Goal: Transaction & Acquisition: Purchase product/service

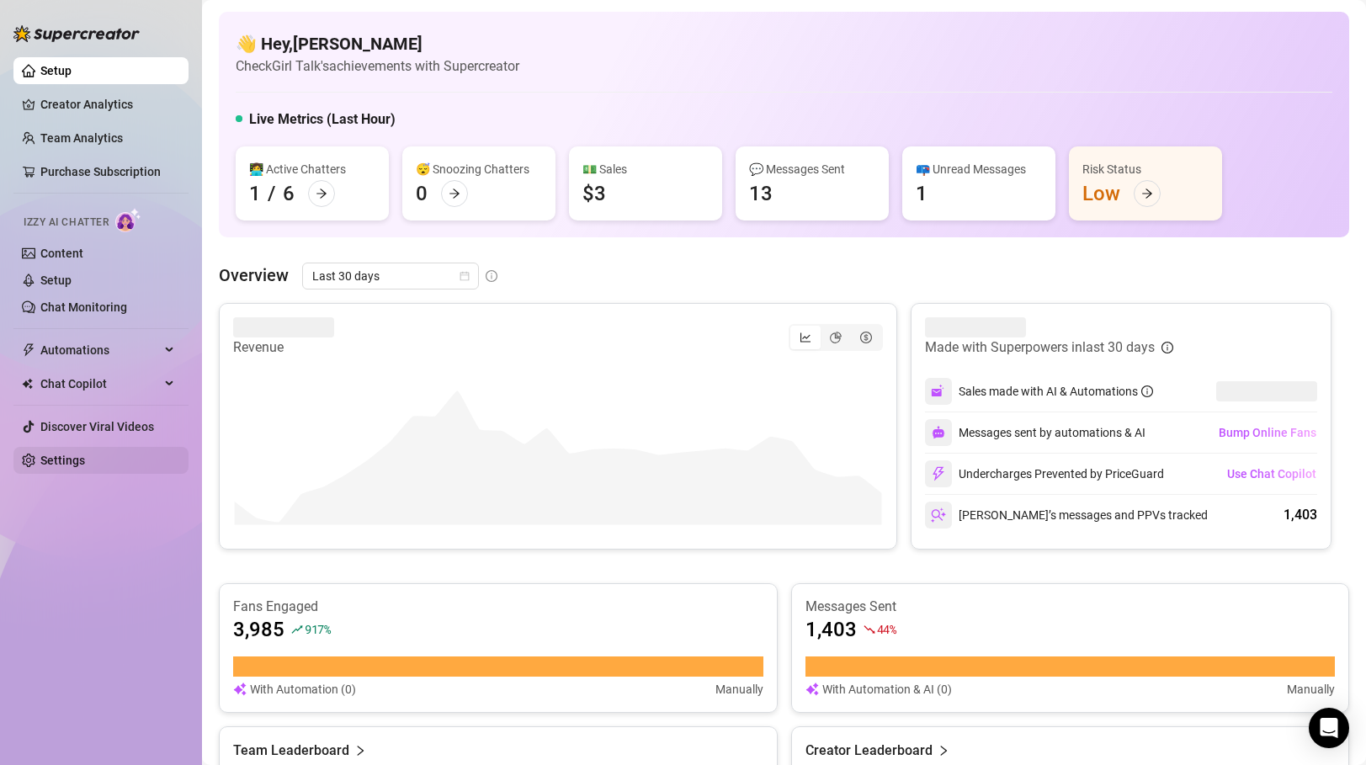
click at [75, 460] on link "Settings" at bounding box center [62, 460] width 45 height 13
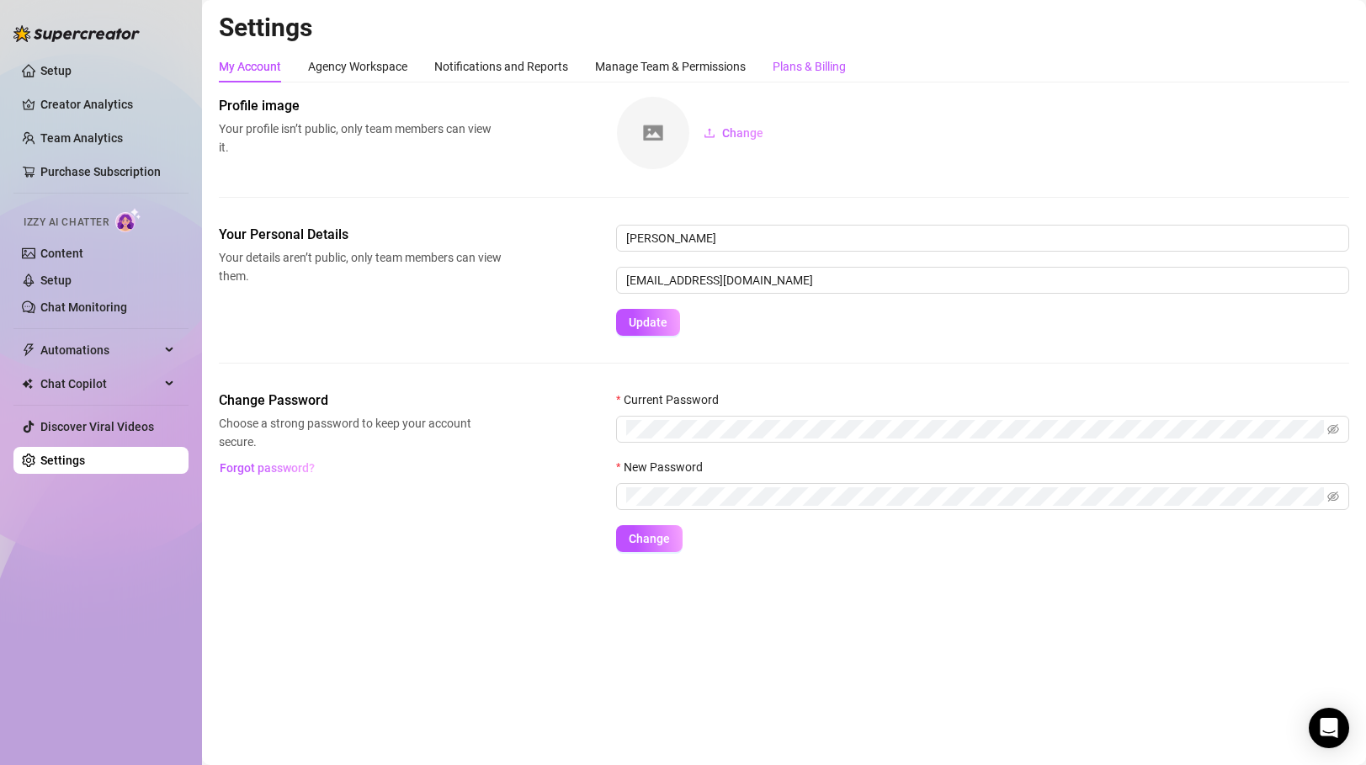
click at [799, 69] on div "Plans & Billing" at bounding box center [808, 66] width 73 height 19
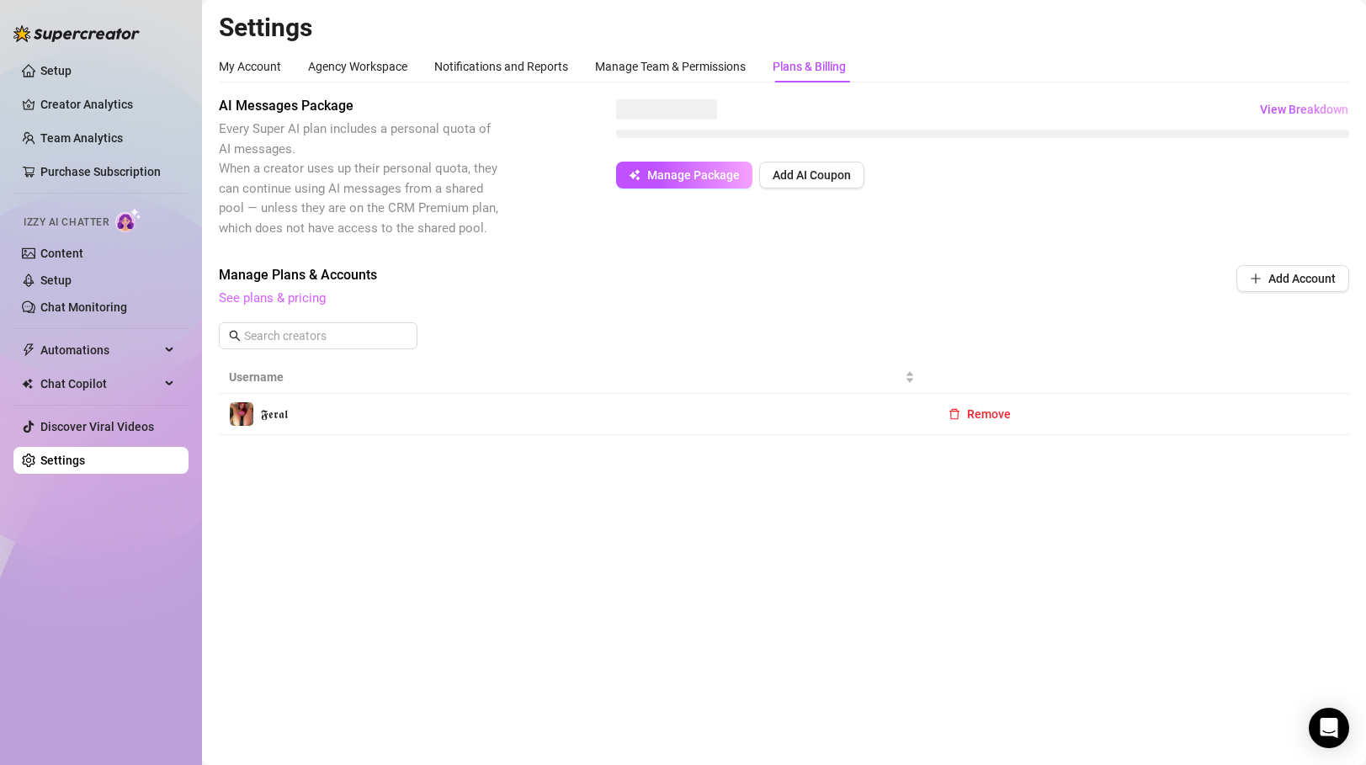
click at [285, 300] on link "See plans & pricing" at bounding box center [272, 297] width 107 height 15
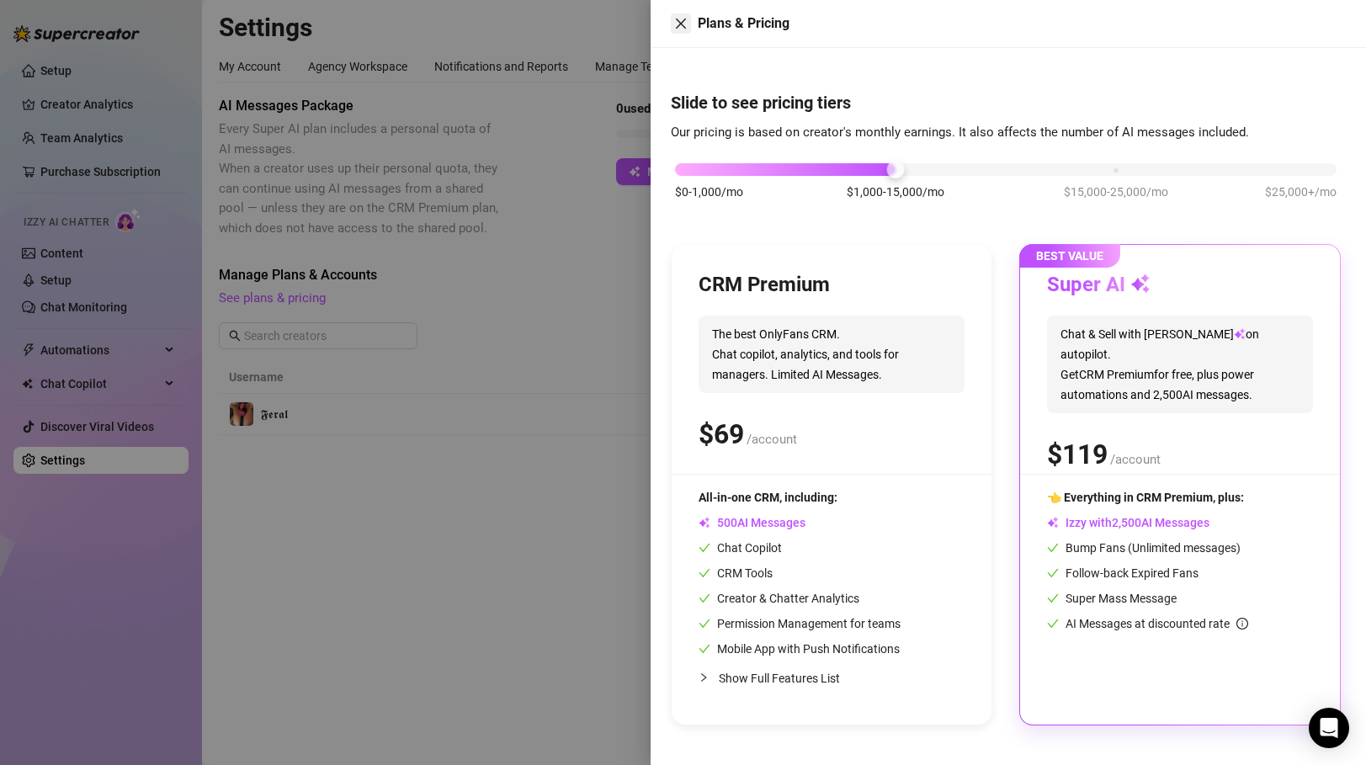
click at [676, 19] on icon "close" at bounding box center [681, 24] width 10 height 10
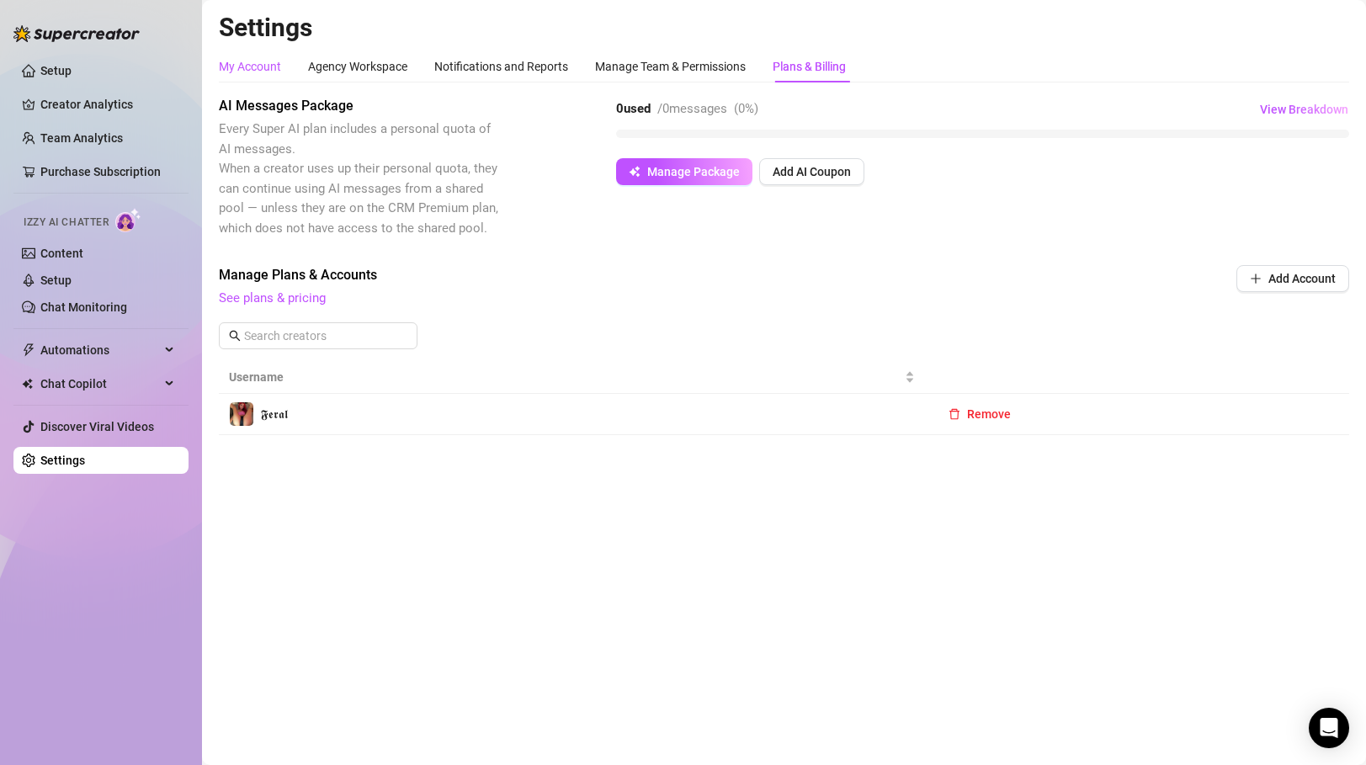
click at [263, 66] on div "My Account" at bounding box center [250, 66] width 62 height 19
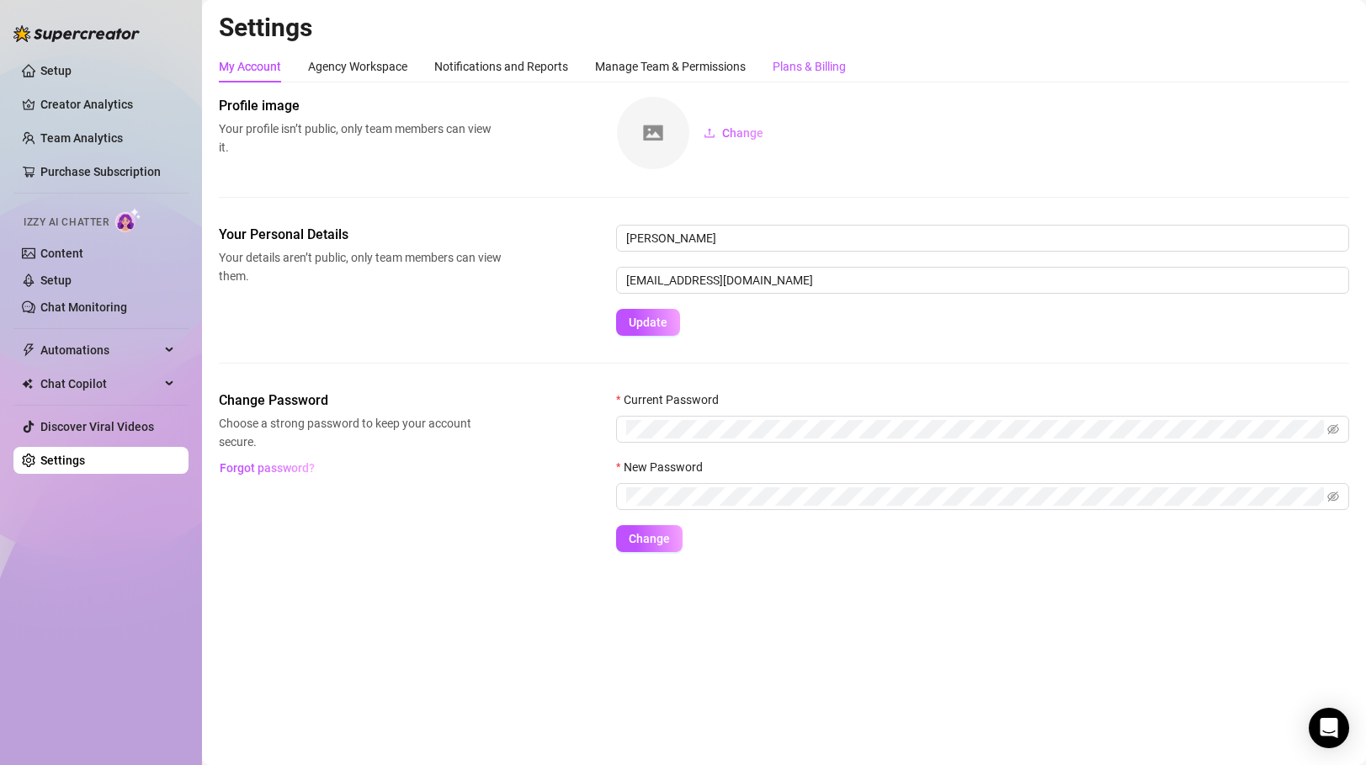
click at [801, 66] on div "Plans & Billing" at bounding box center [808, 66] width 73 height 19
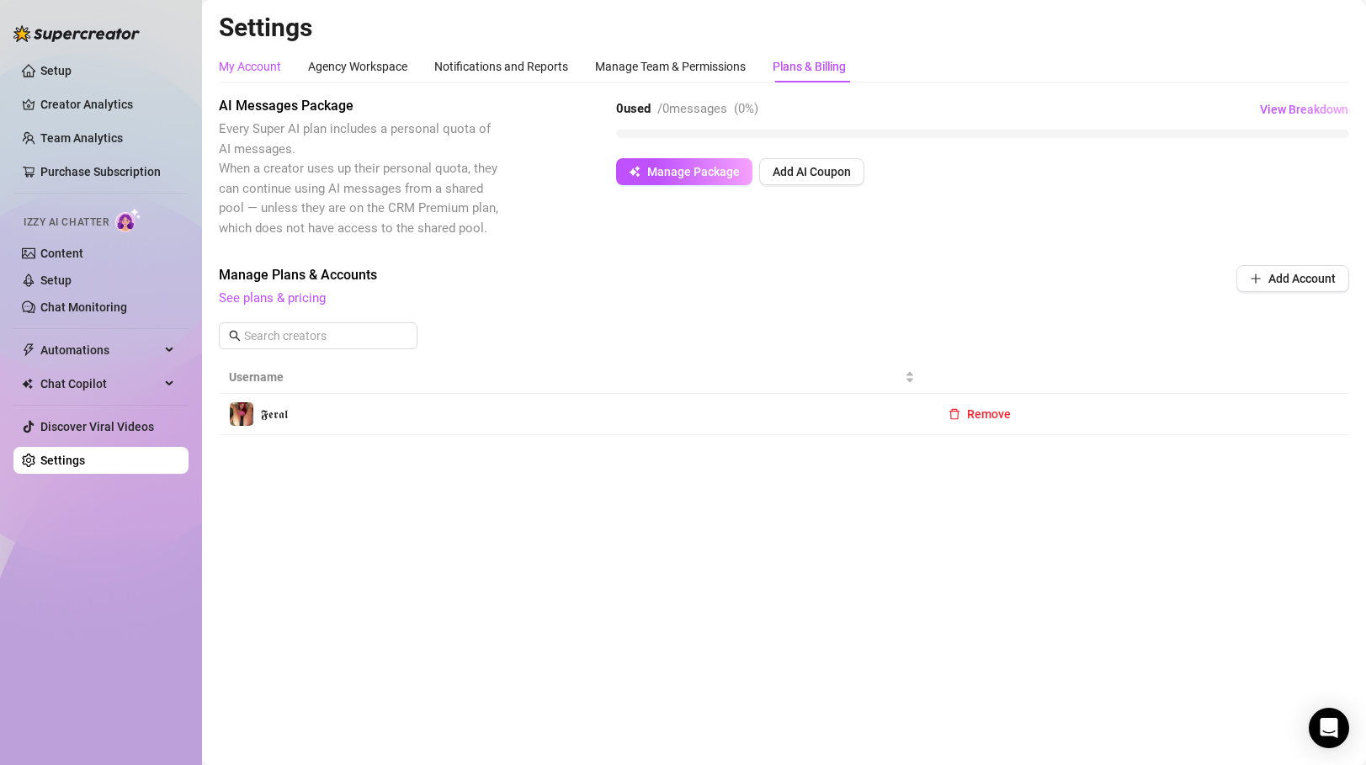
click at [246, 66] on div "My Account" at bounding box center [250, 66] width 62 height 19
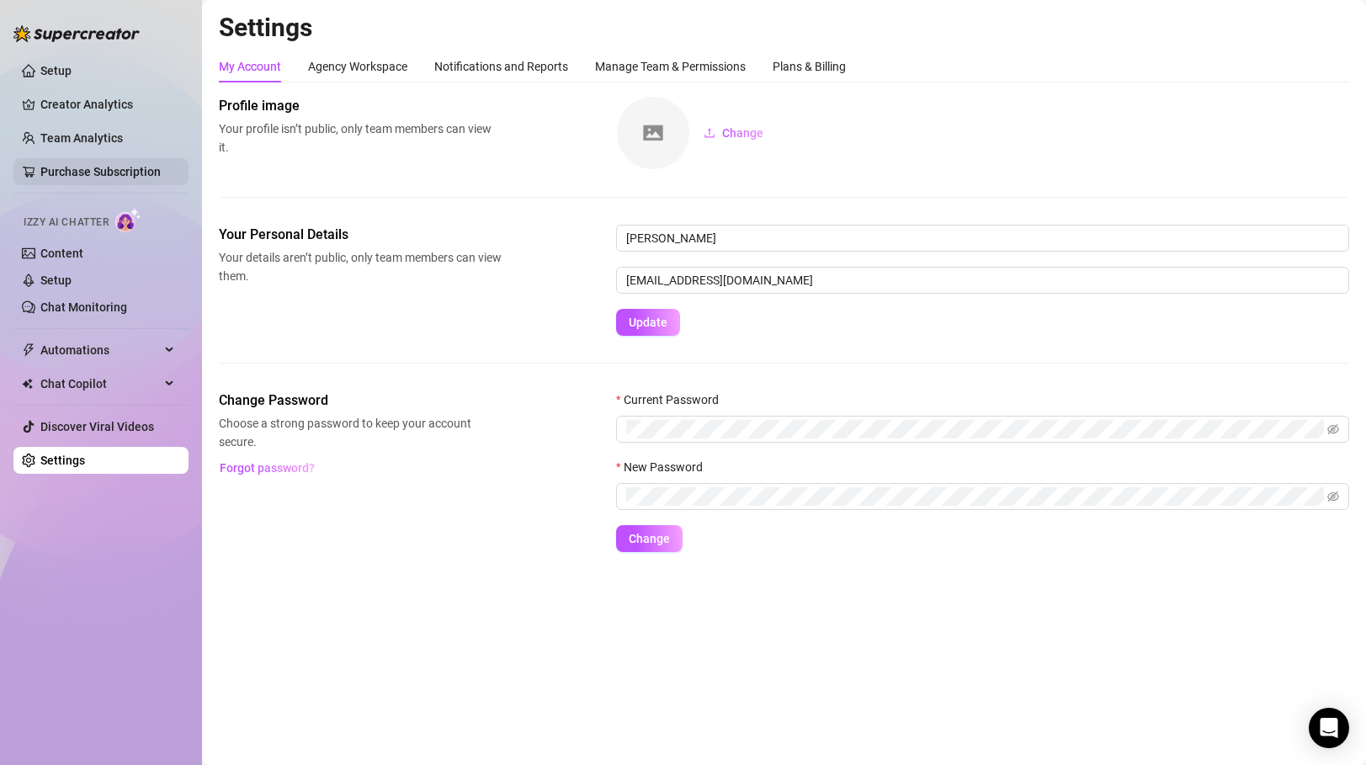
click at [71, 174] on link "Purchase Subscription" at bounding box center [100, 171] width 120 height 13
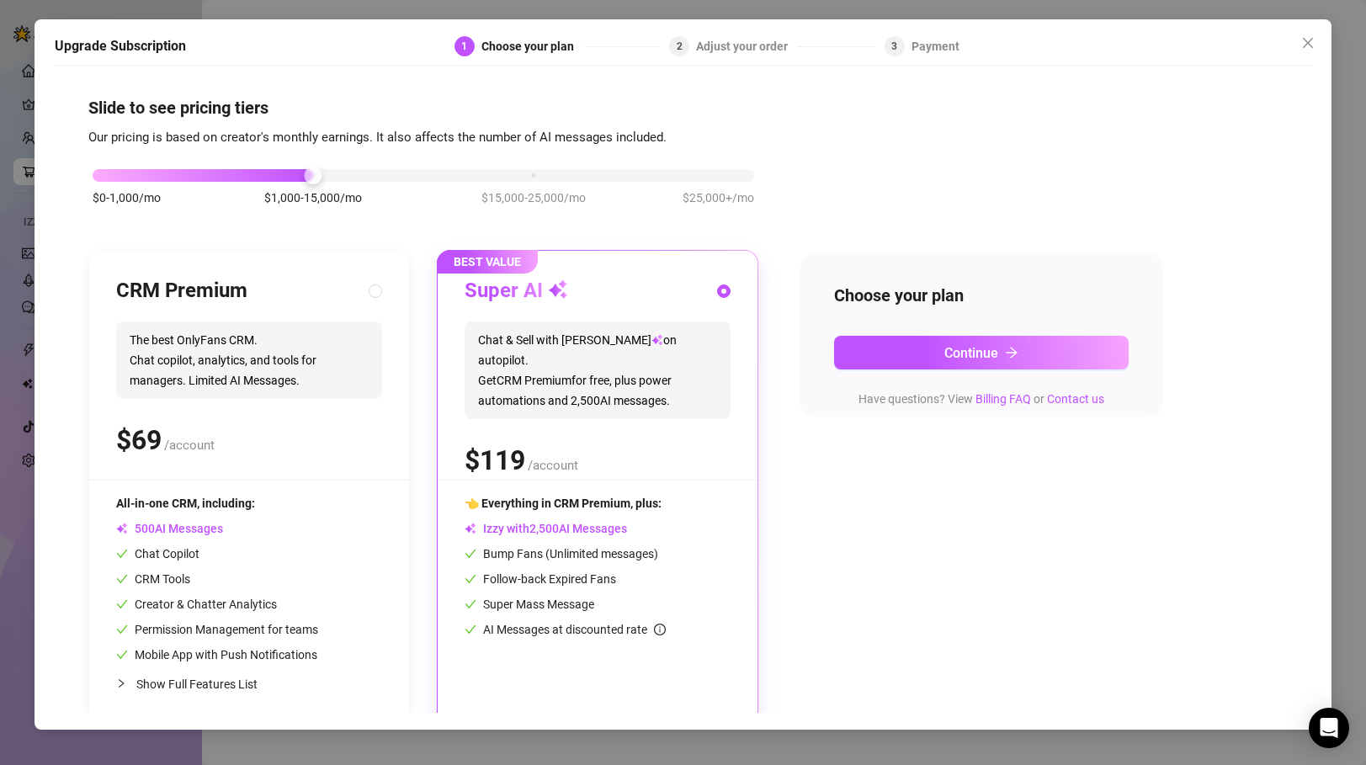
scroll to position [19, 0]
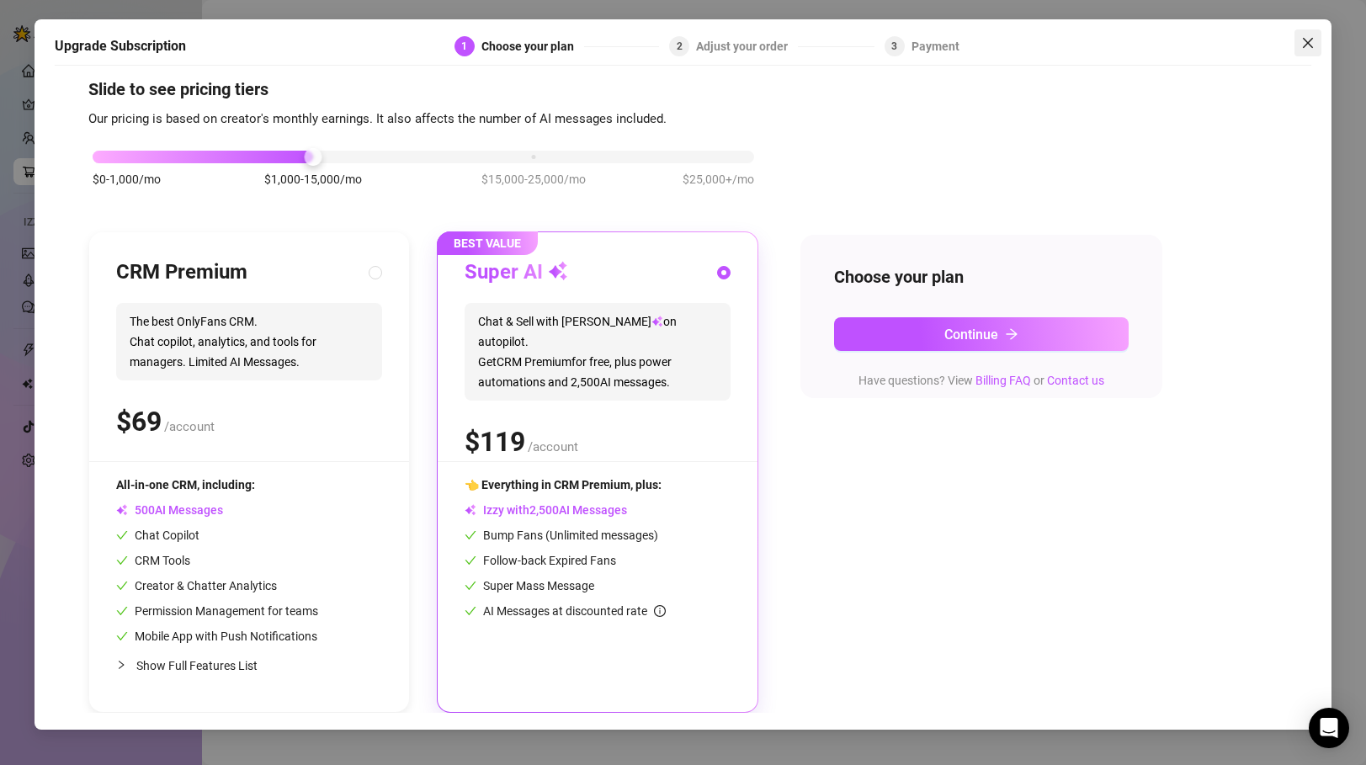
click at [1306, 40] on icon "close" at bounding box center [1307, 42] width 13 height 13
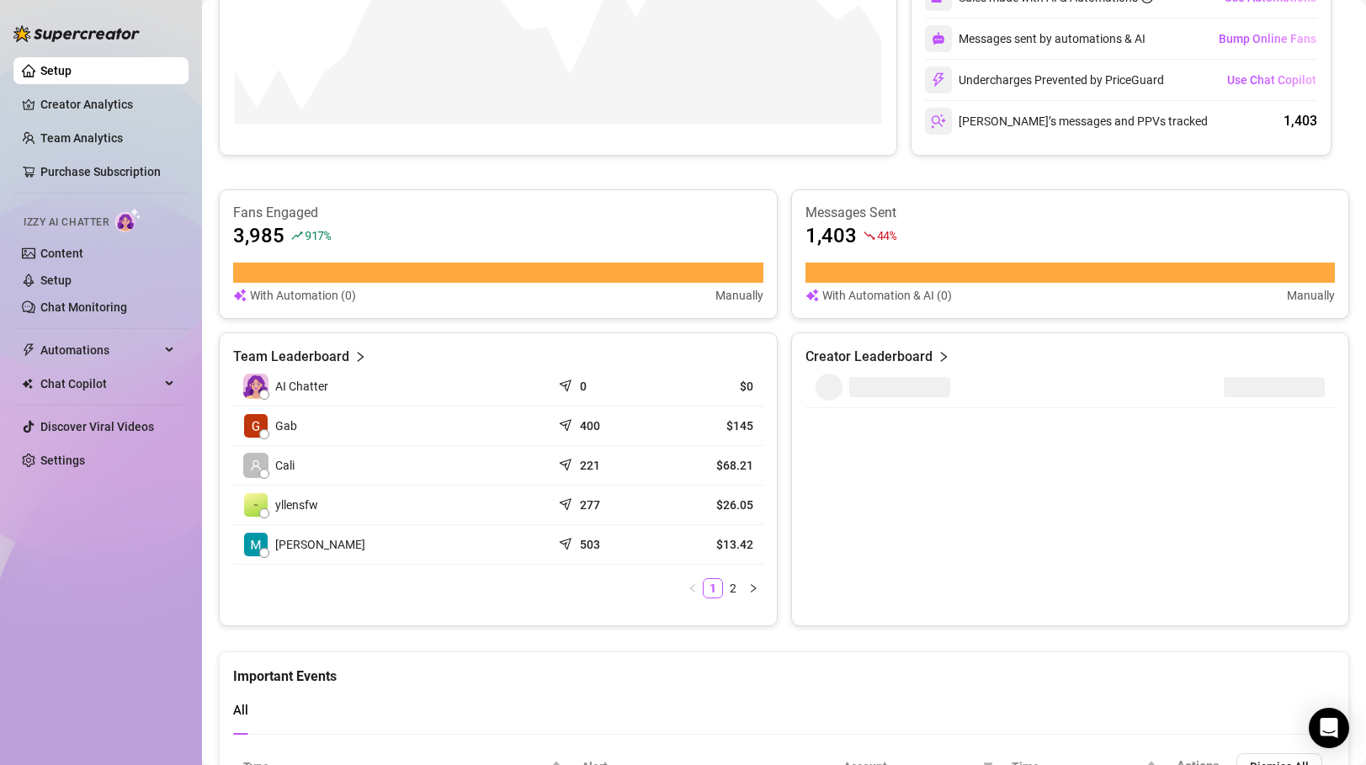
scroll to position [614, 0]
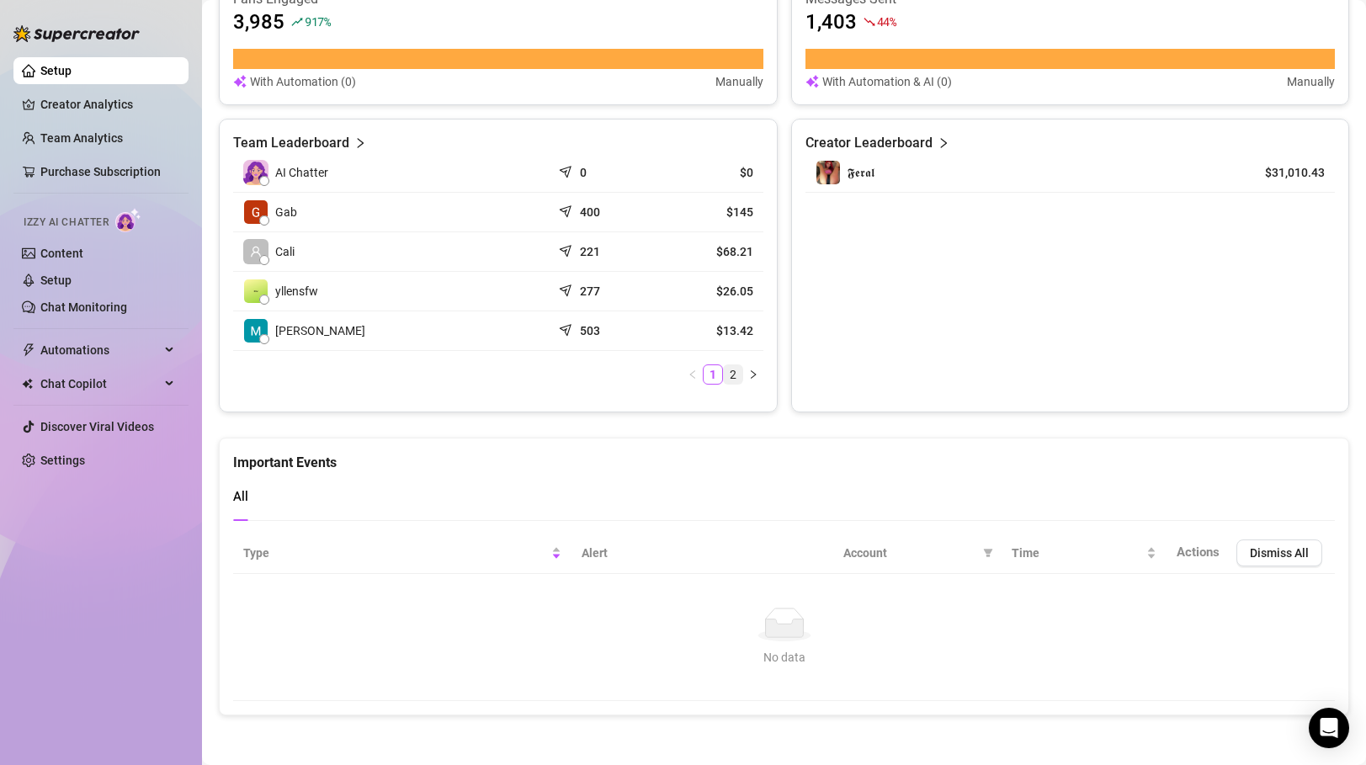
click at [735, 373] on link "2" at bounding box center [733, 374] width 19 height 19
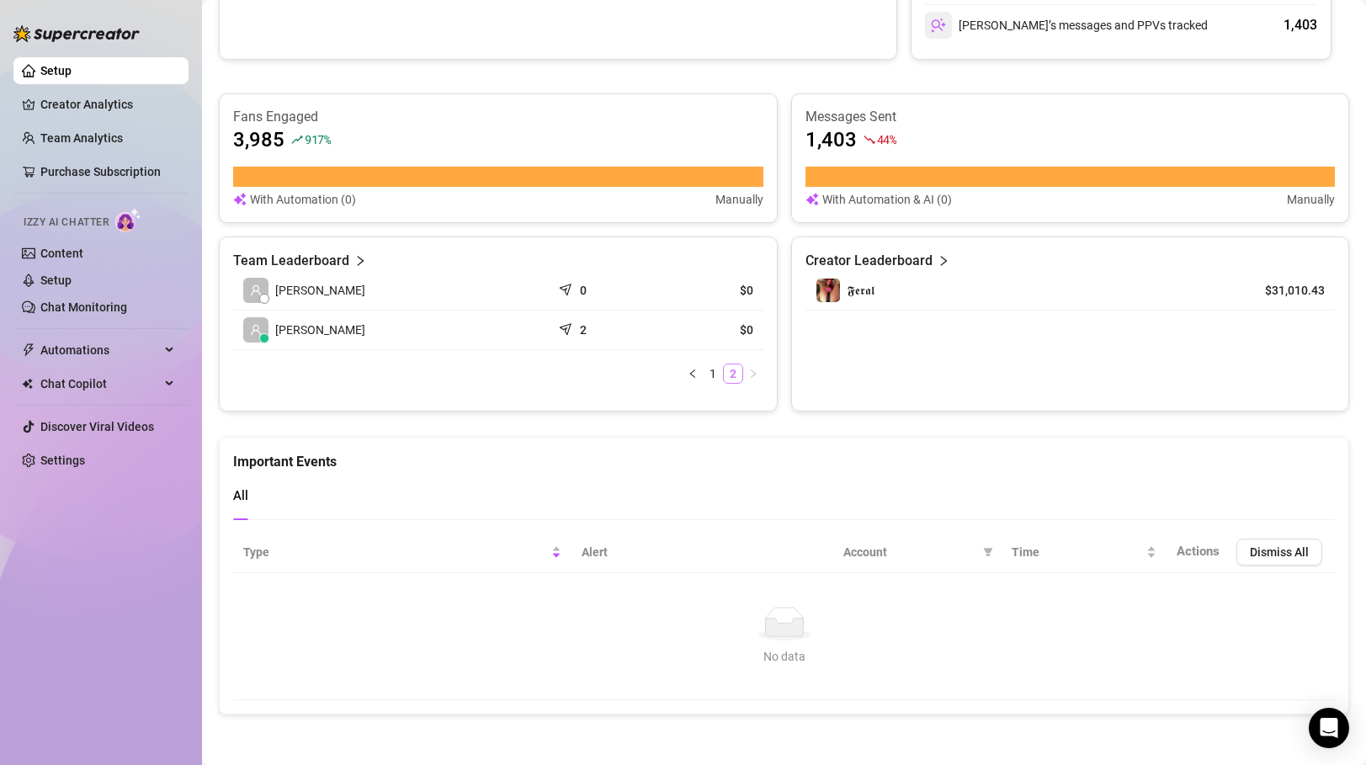
scroll to position [496, 0]
click at [710, 376] on link "1" at bounding box center [712, 374] width 19 height 19
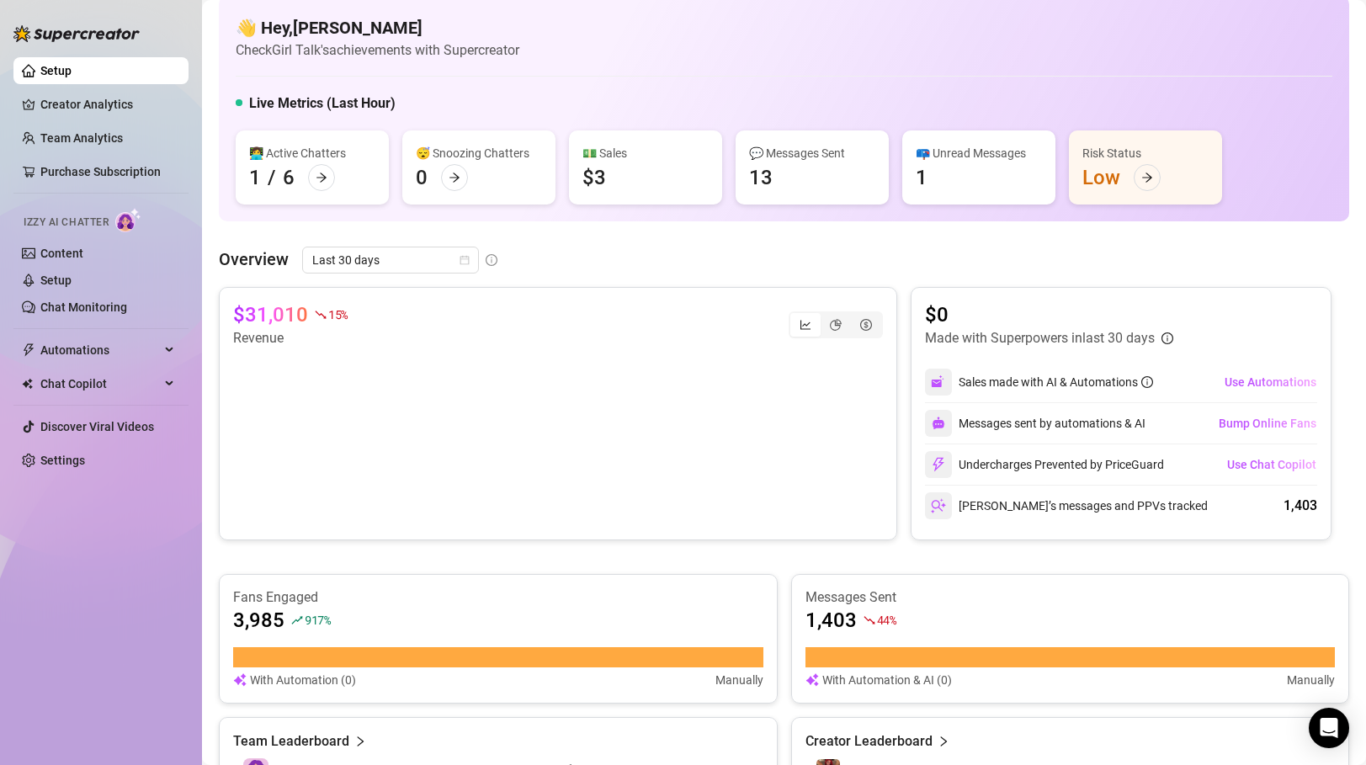
scroll to position [0, 0]
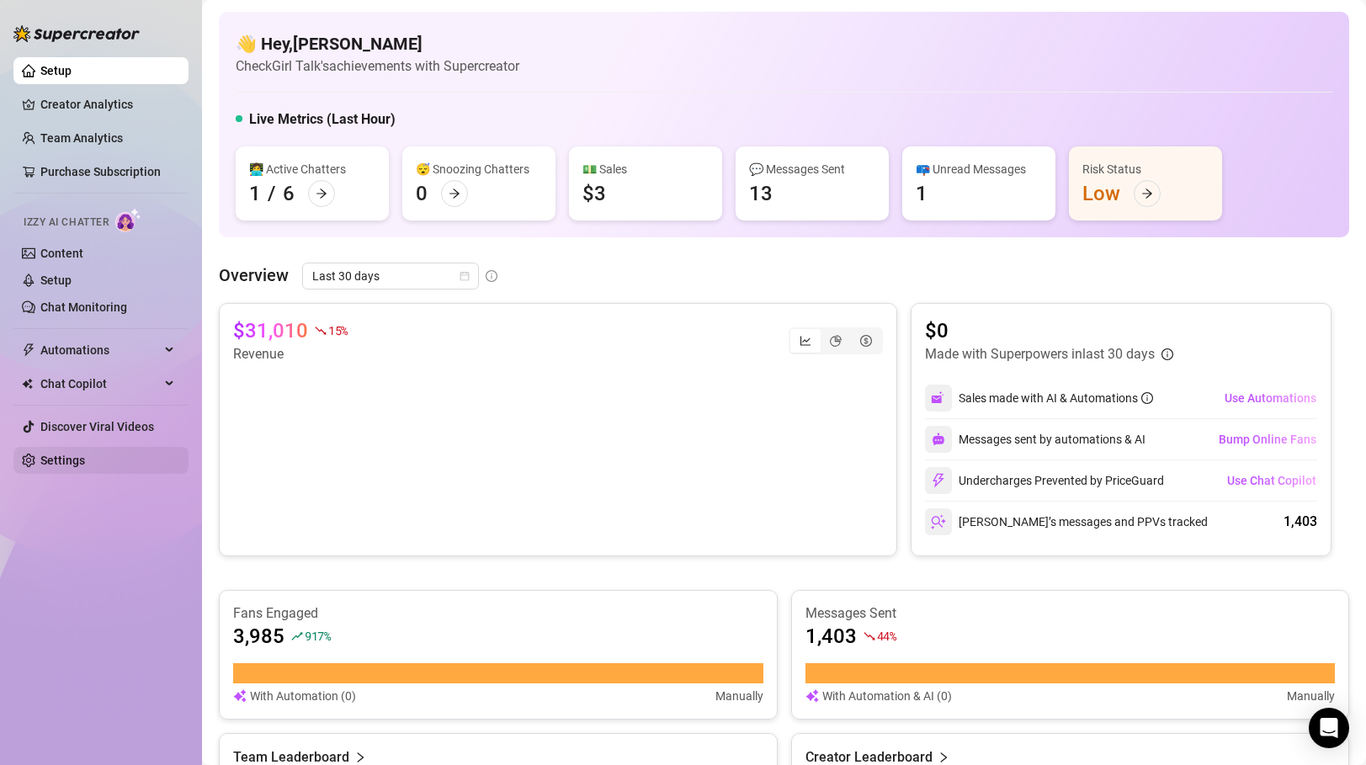
click at [85, 459] on link "Settings" at bounding box center [62, 460] width 45 height 13
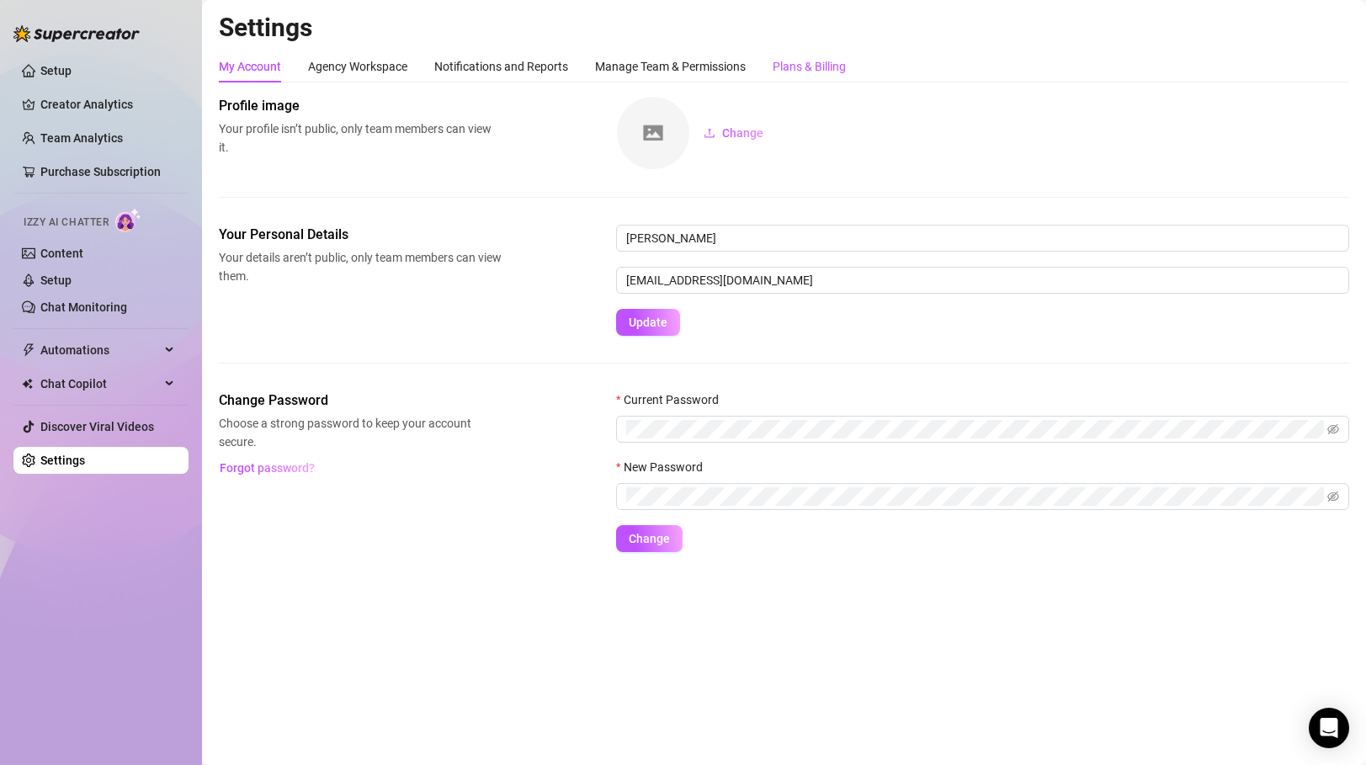
click at [824, 66] on div "Plans & Billing" at bounding box center [808, 66] width 73 height 19
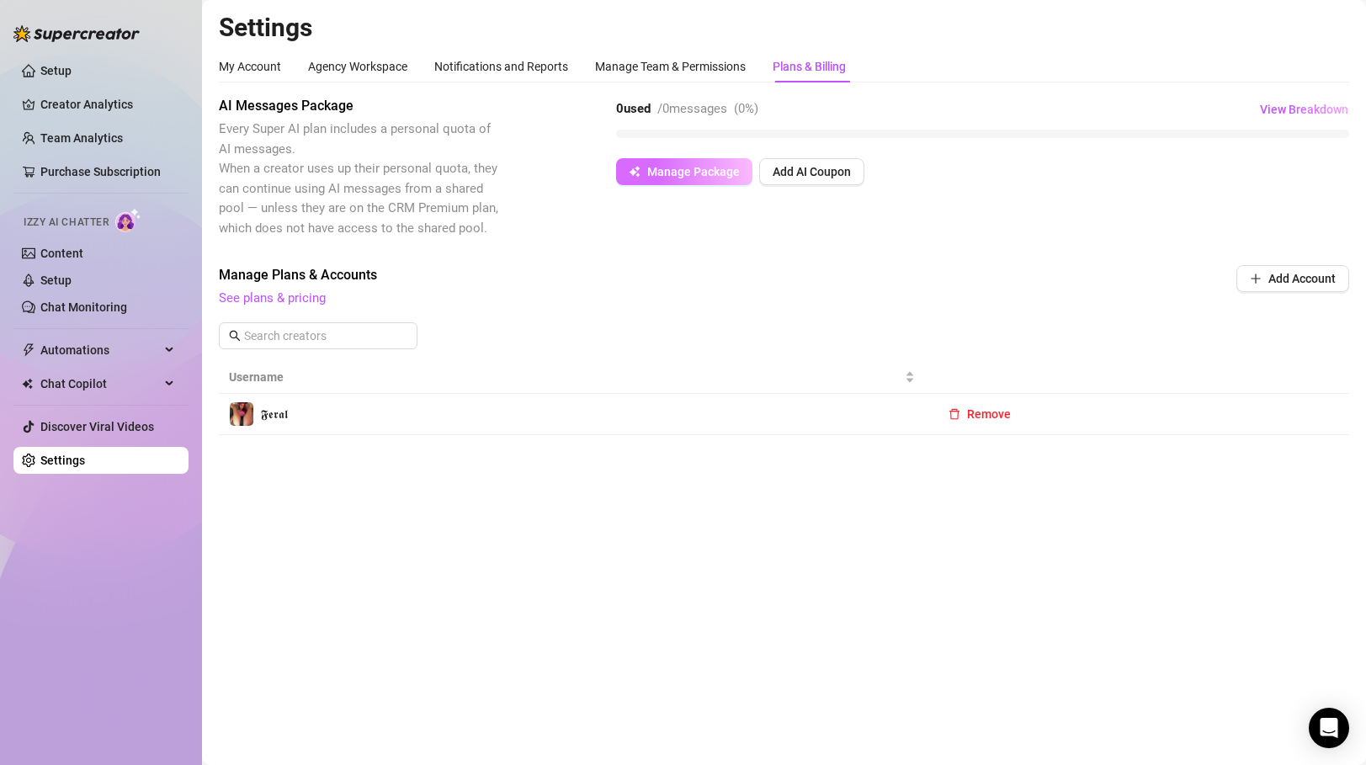
click at [708, 170] on span "Manage Package" at bounding box center [693, 171] width 93 height 13
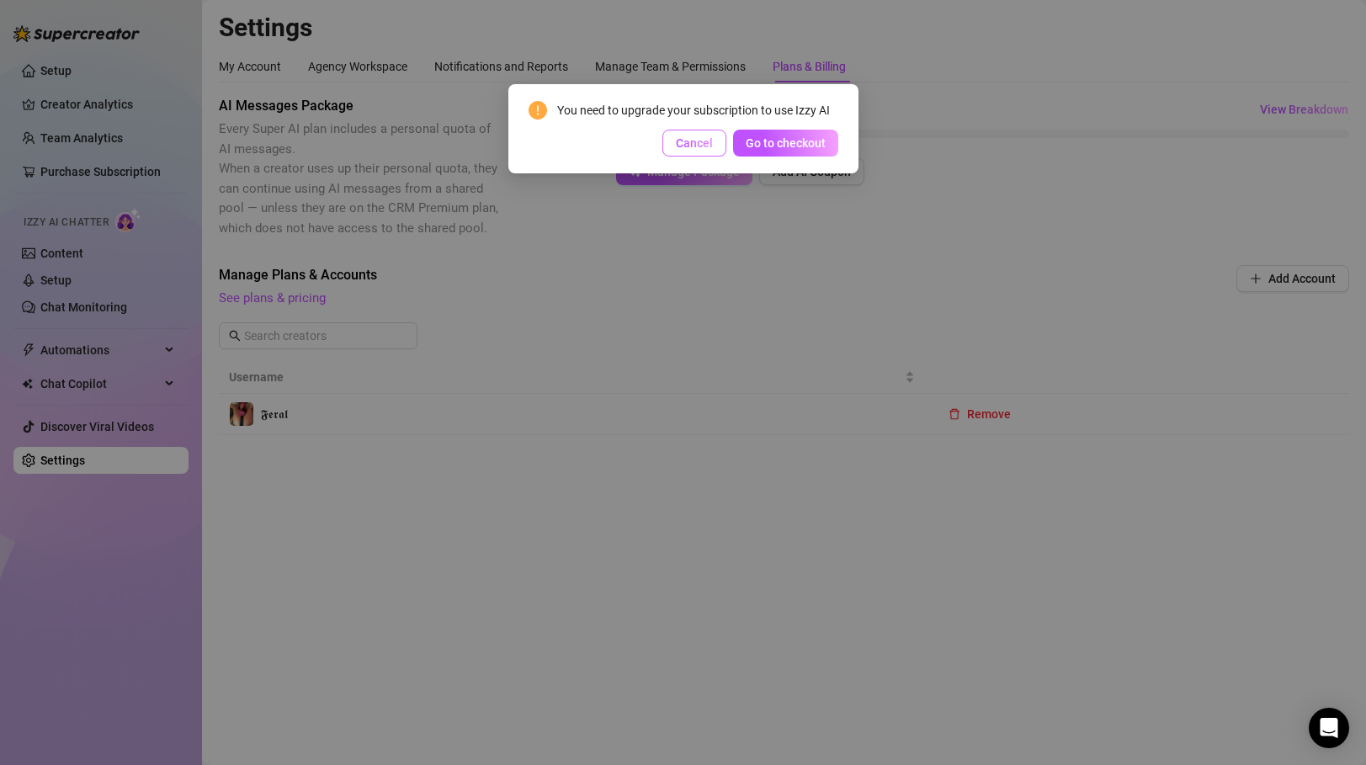
click at [703, 145] on span "Cancel" at bounding box center [694, 142] width 37 height 13
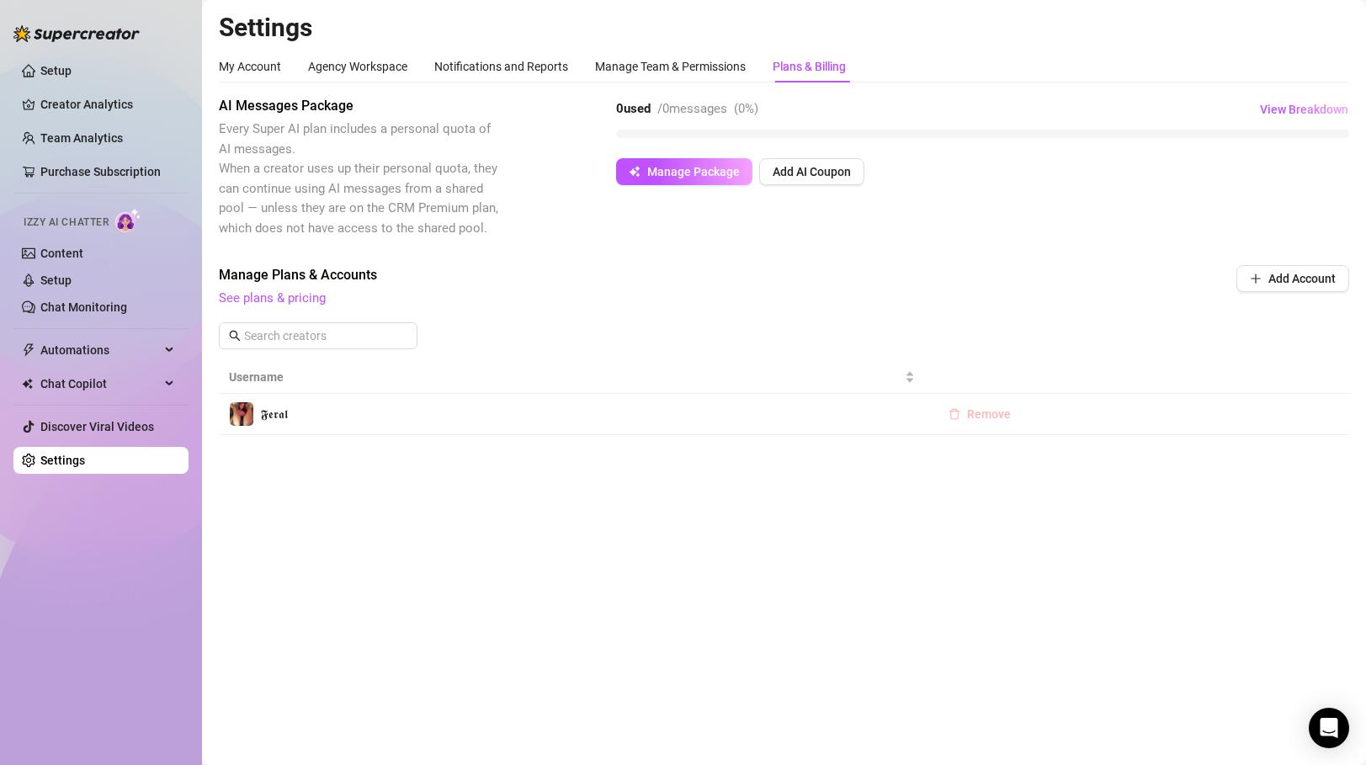
click at [973, 413] on span "Remove" at bounding box center [989, 413] width 44 height 13
click at [1100, 374] on span "OK" at bounding box center [1093, 369] width 16 height 13
click at [697, 72] on div "Manage Team & Permissions" at bounding box center [670, 66] width 151 height 19
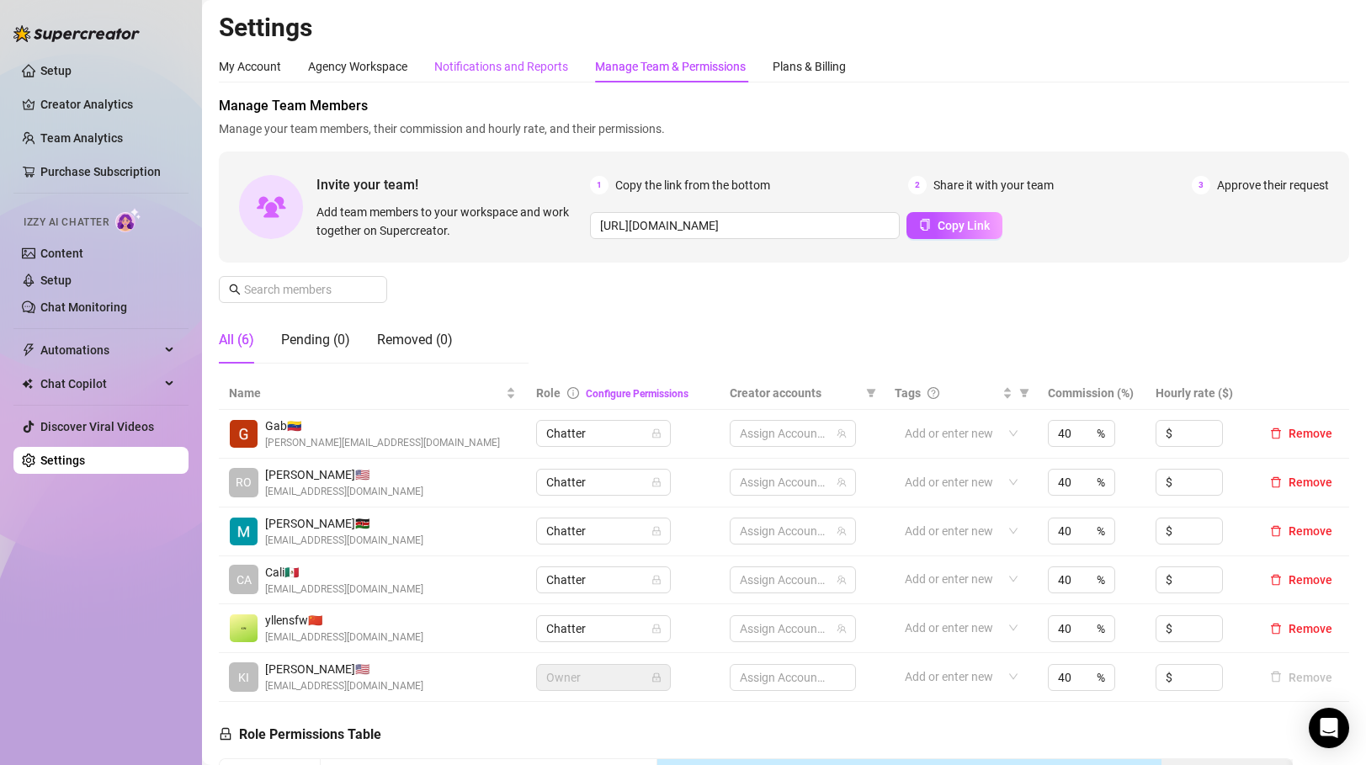
click at [542, 70] on div "Notifications and Reports" at bounding box center [501, 66] width 134 height 19
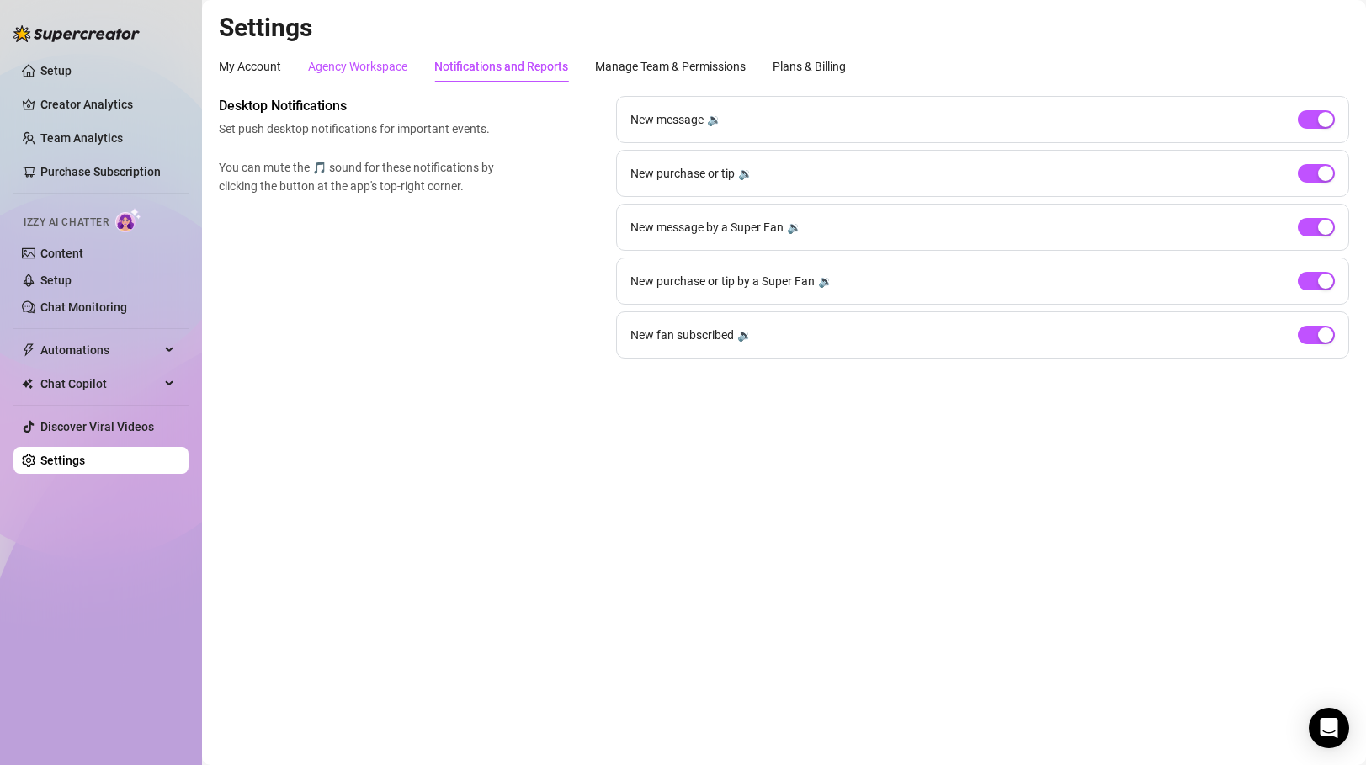
click at [335, 68] on div "Agency Workspace" at bounding box center [357, 66] width 99 height 19
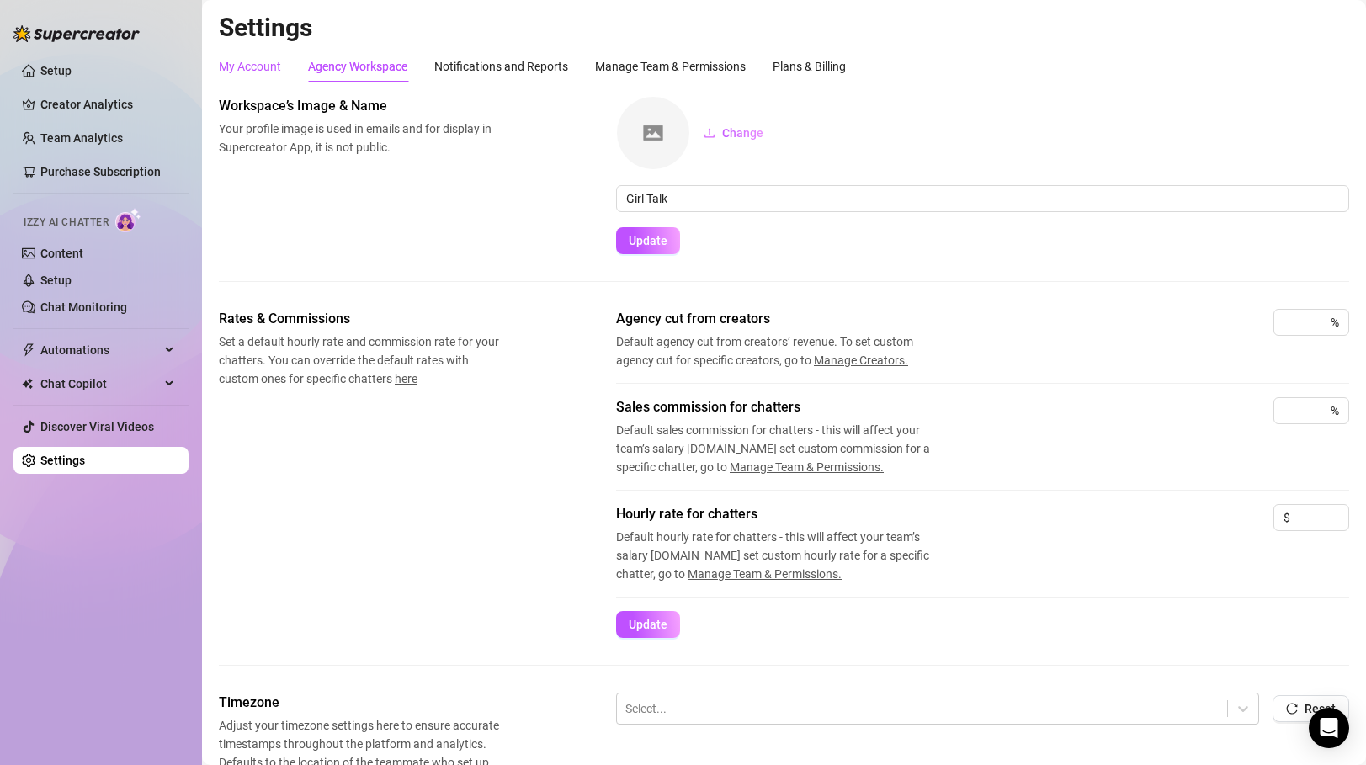
click at [265, 67] on div "My Account" at bounding box center [250, 66] width 62 height 19
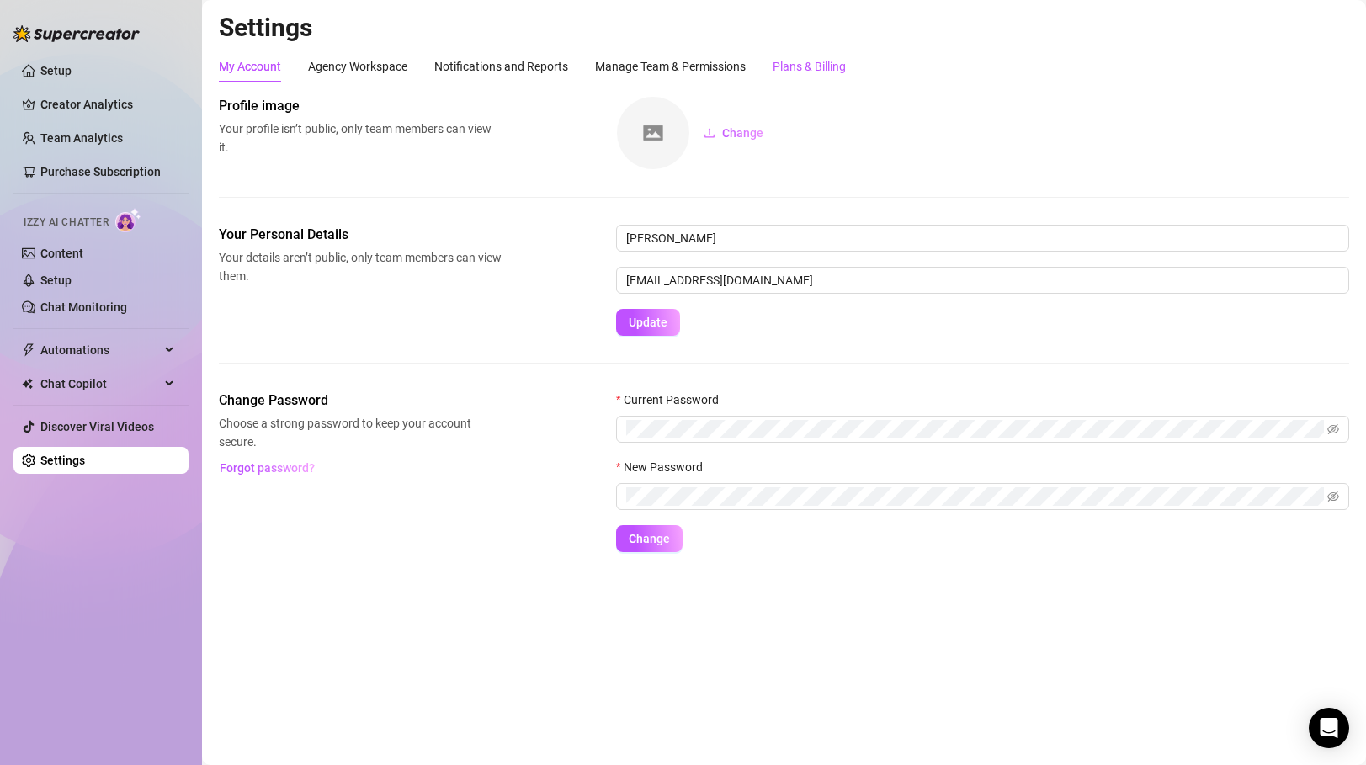
click at [824, 68] on div "Plans & Billing" at bounding box center [808, 66] width 73 height 19
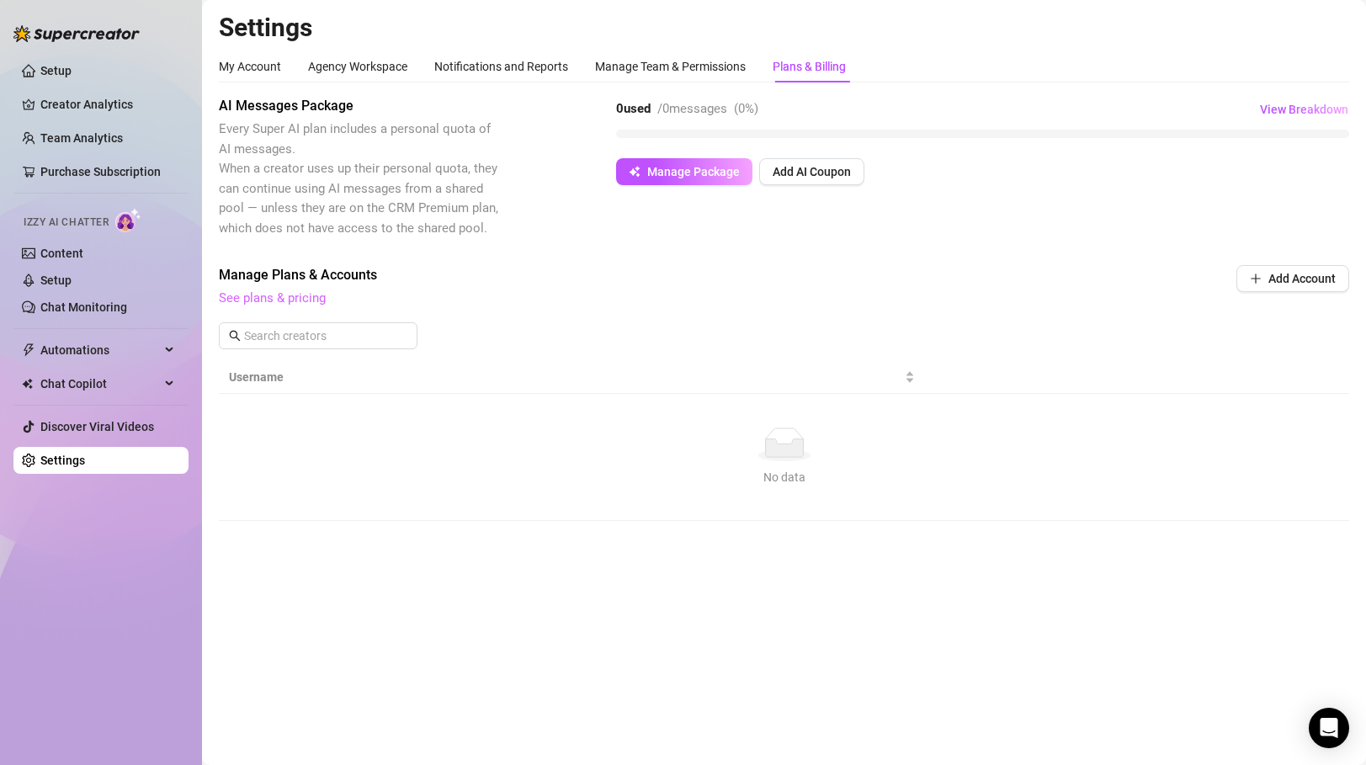
click at [273, 297] on link "See plans & pricing" at bounding box center [272, 297] width 107 height 15
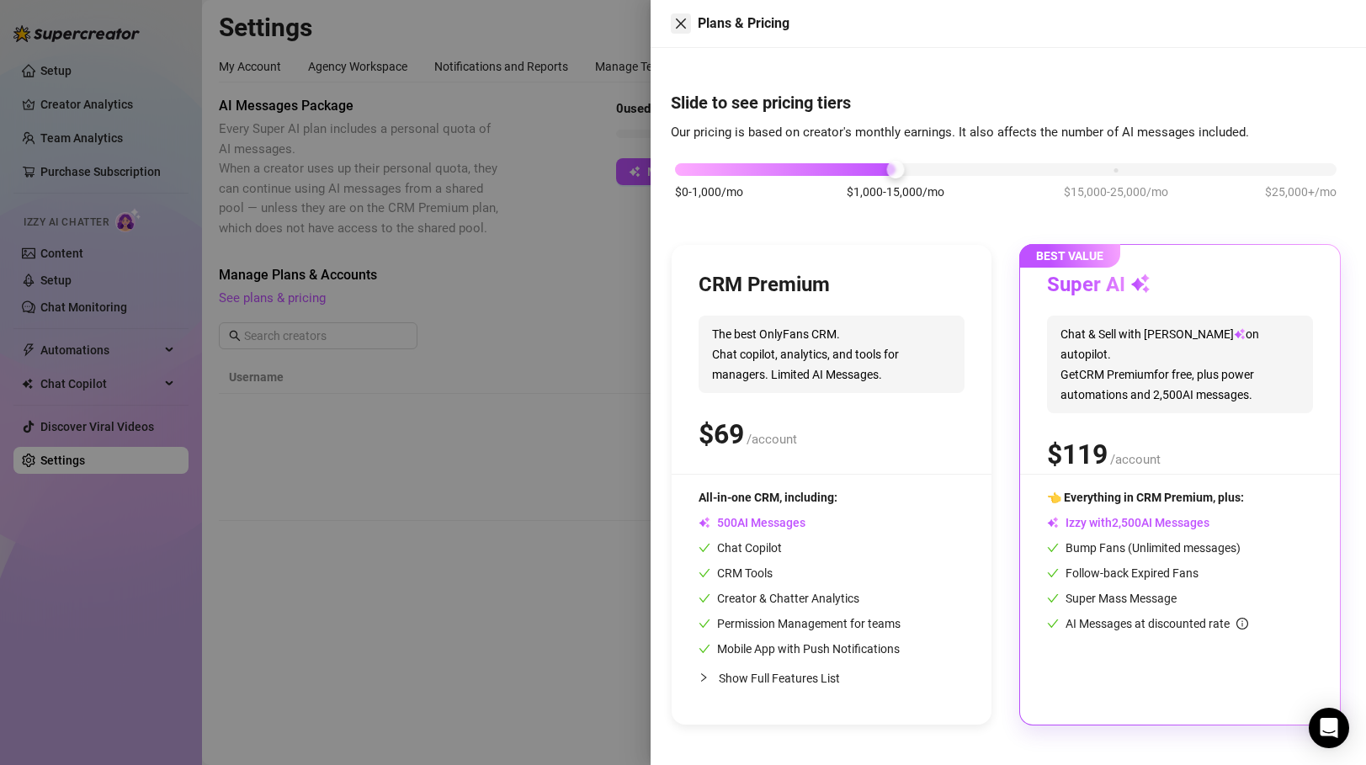
click at [679, 19] on icon "close" at bounding box center [680, 23] width 13 height 13
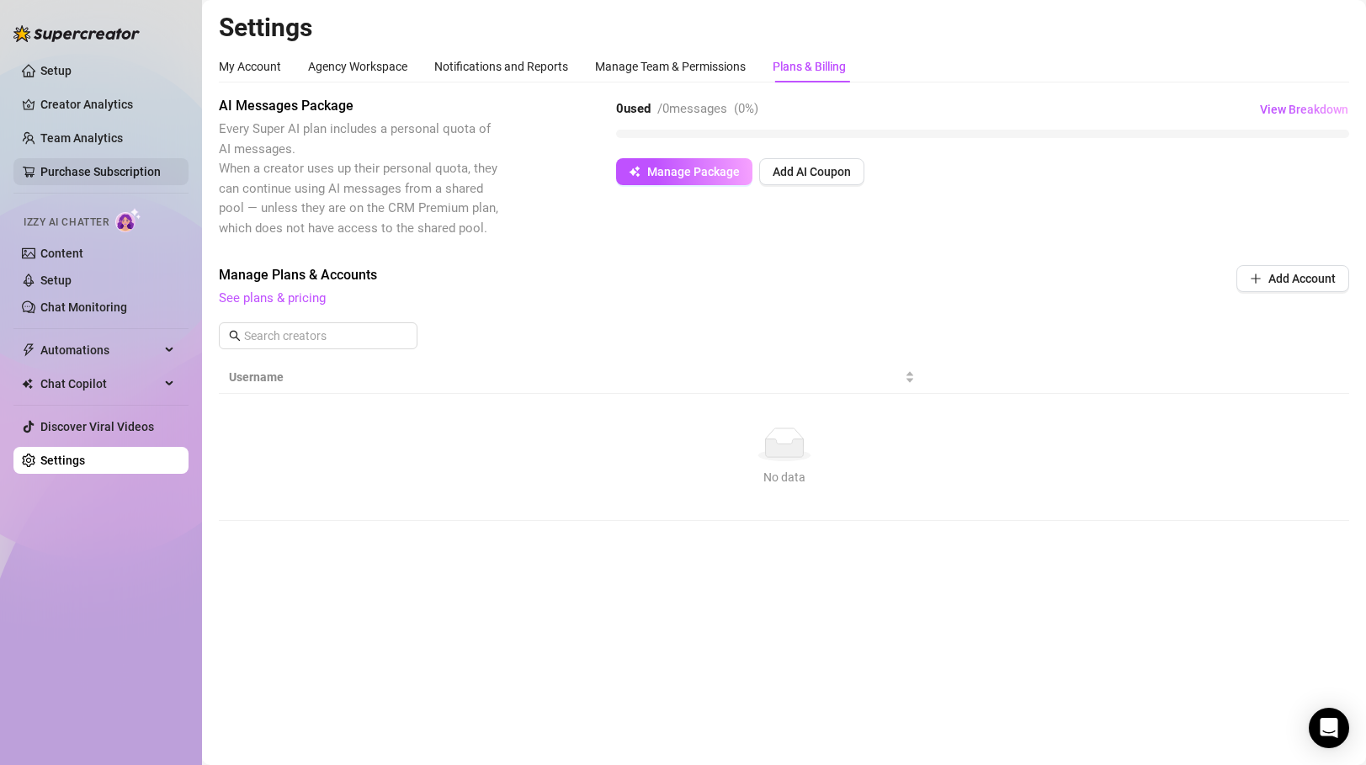
click at [81, 167] on link "Purchase Subscription" at bounding box center [100, 171] width 120 height 13
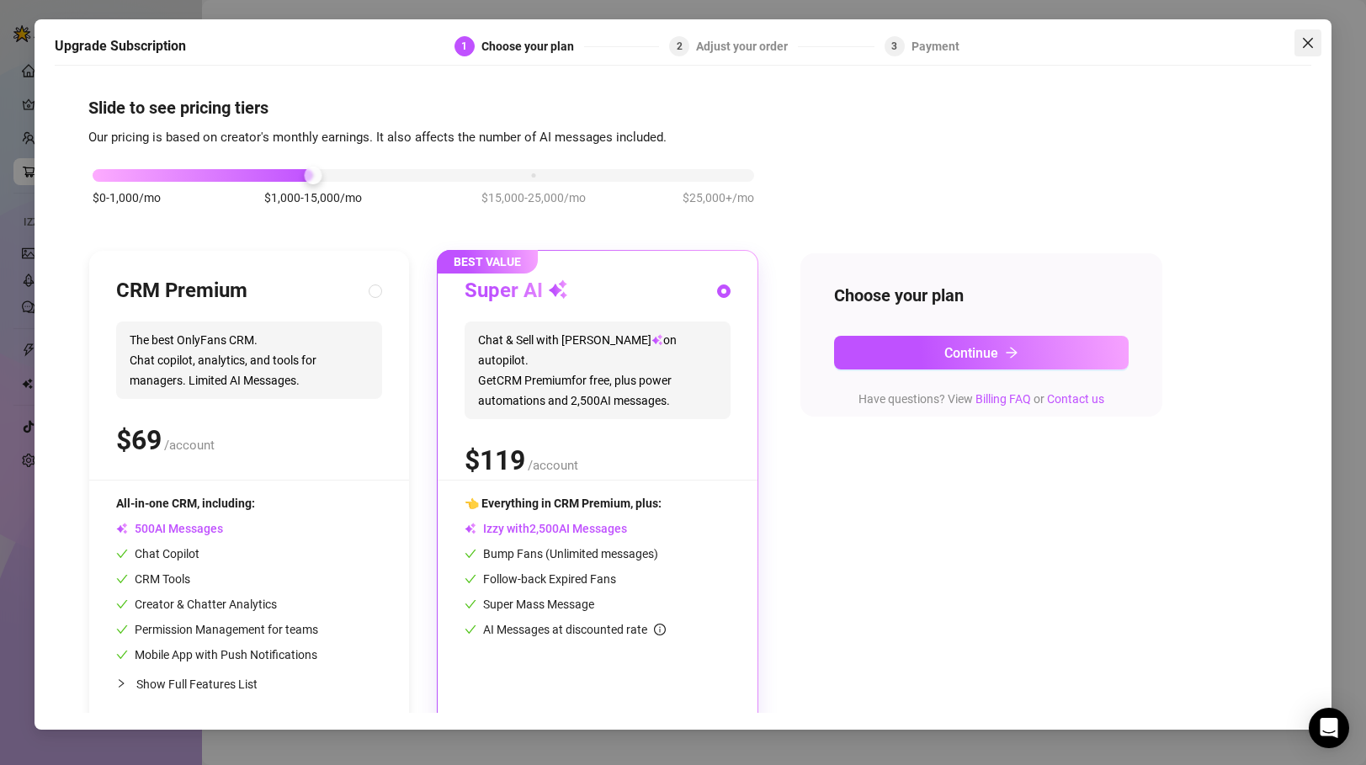
click at [1302, 37] on icon "close" at bounding box center [1307, 42] width 13 height 13
click at [1317, 34] on button "Close" at bounding box center [1307, 42] width 27 height 27
